Goal: Find specific page/section: Find specific page/section

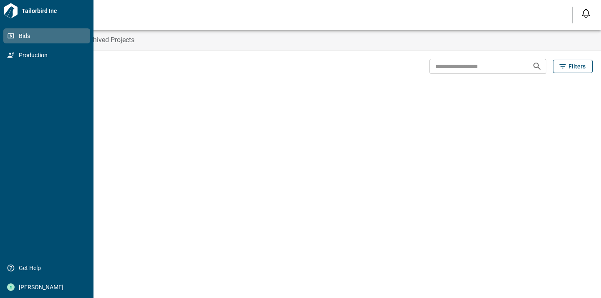
click at [14, 35] on icon at bounding box center [11, 36] width 8 height 8
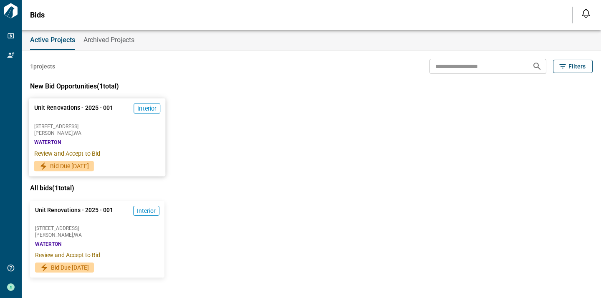
click at [119, 146] on div "Unit Renovations - 2025 - 001 Interior [STREET_ADDRESS] WATERTON Review and Acc…" at bounding box center [97, 129] width 136 height 63
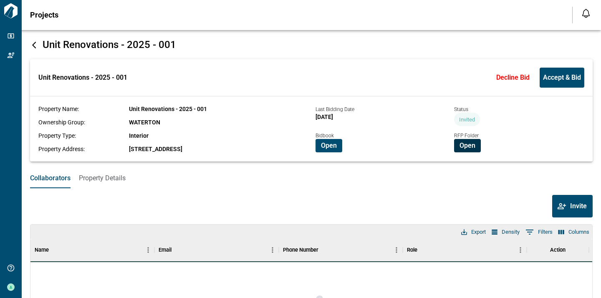
click at [468, 146] on span "Open" at bounding box center [467, 145] width 16 height 8
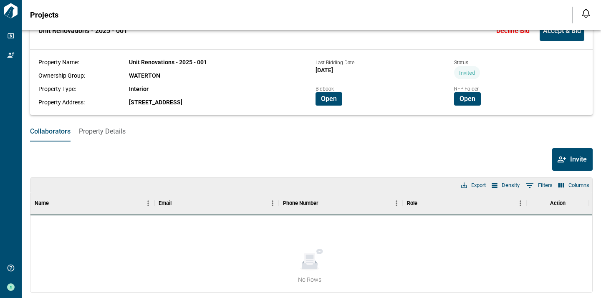
scroll to position [55, 0]
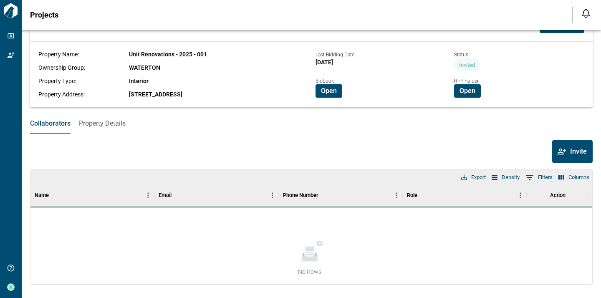
click at [93, 123] on span "Property Details" at bounding box center [102, 123] width 47 height 8
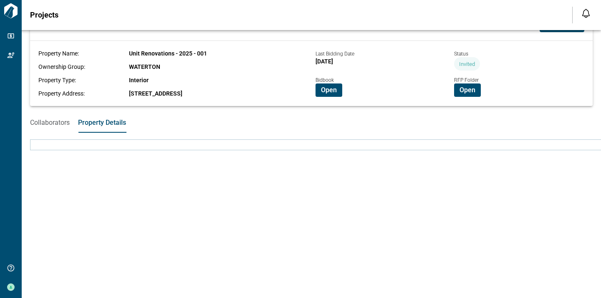
scroll to position [0, 0]
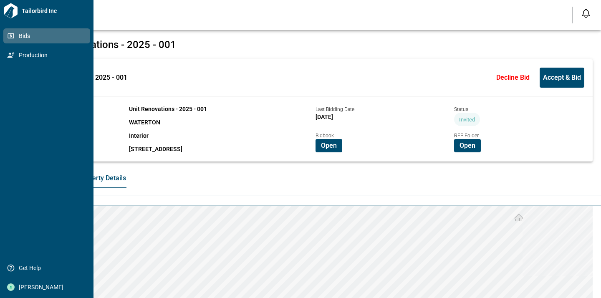
click at [78, 168] on button "Property Details" at bounding box center [102, 178] width 48 height 20
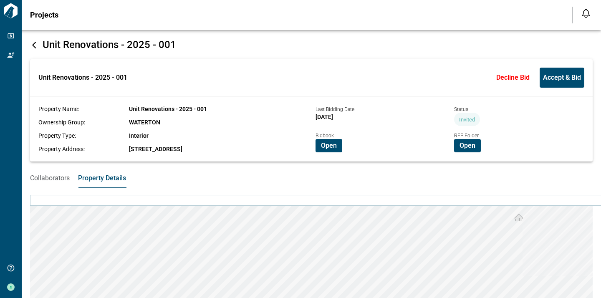
click at [34, 44] on icon at bounding box center [34, 45] width 4 height 7
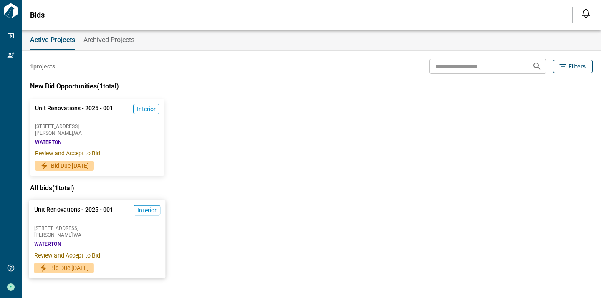
click at [95, 207] on span "Unit Renovations - 2025 - 001" at bounding box center [73, 213] width 79 height 17
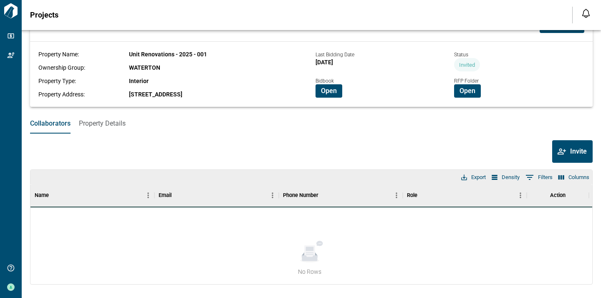
scroll to position [44, 0]
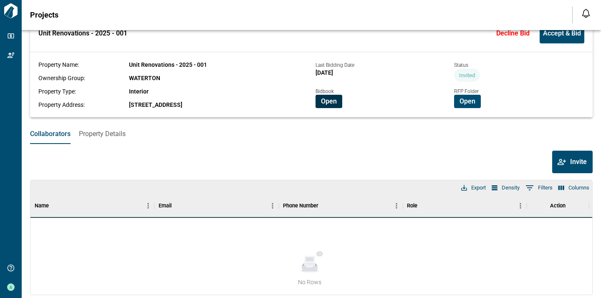
click at [328, 105] on span "Open" at bounding box center [329, 101] width 16 height 8
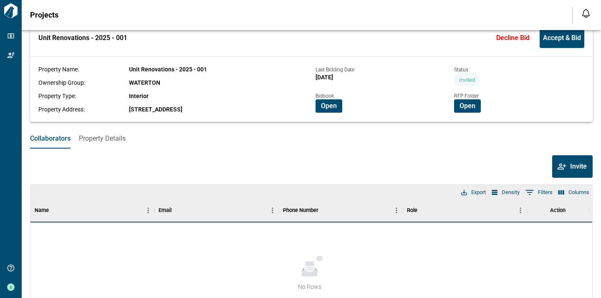
scroll to position [36, 0]
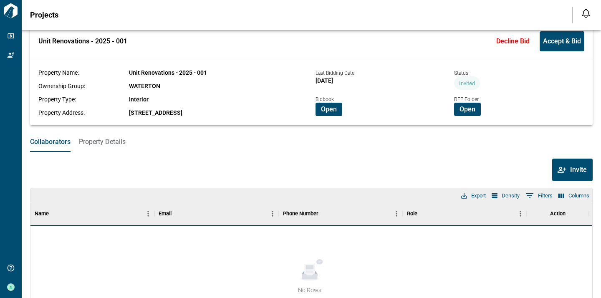
click at [97, 140] on span "Property Details" at bounding box center [102, 142] width 47 height 8
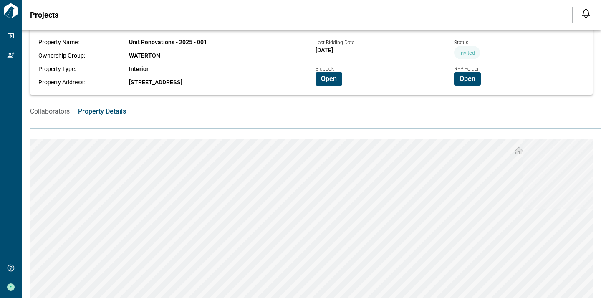
scroll to position [166, 0]
